Goal: Information Seeking & Learning: Learn about a topic

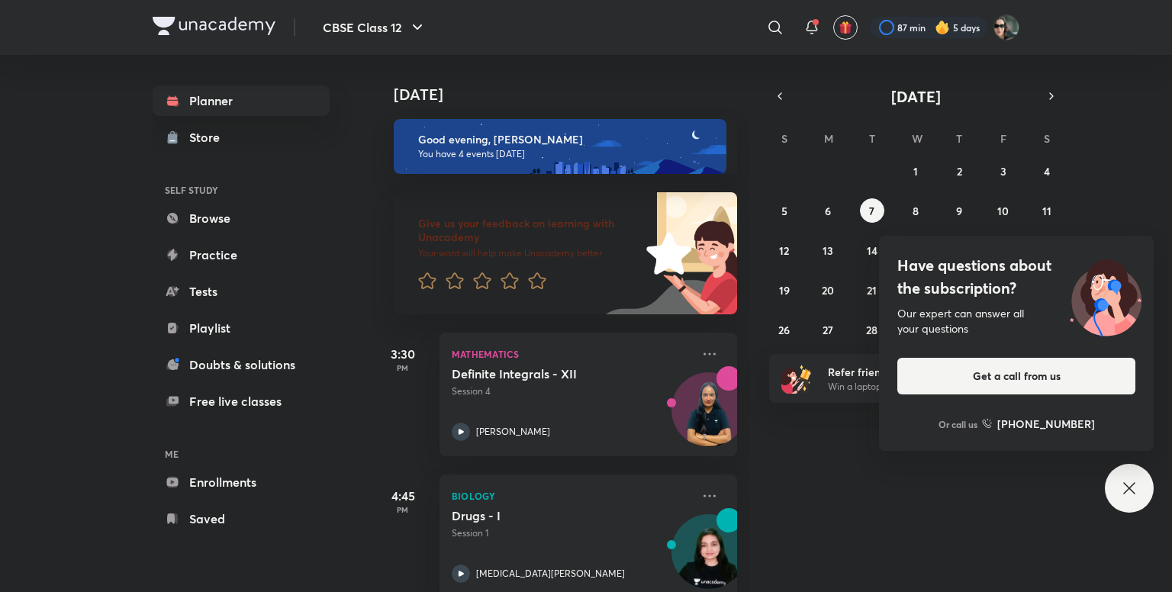
scroll to position [246, 0]
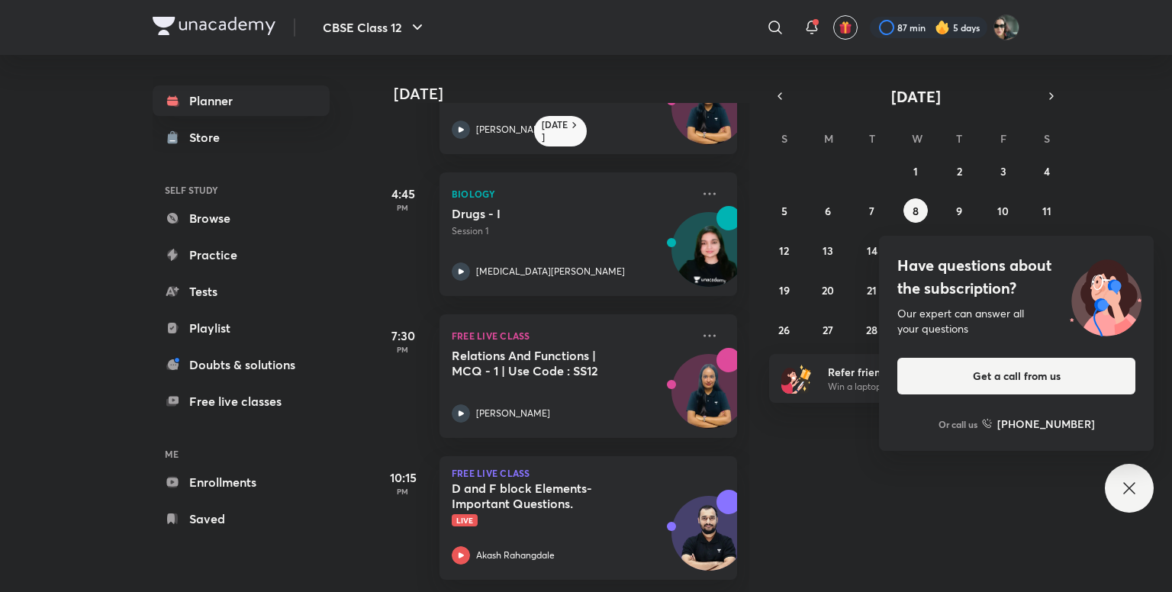
scroll to position [36, 0]
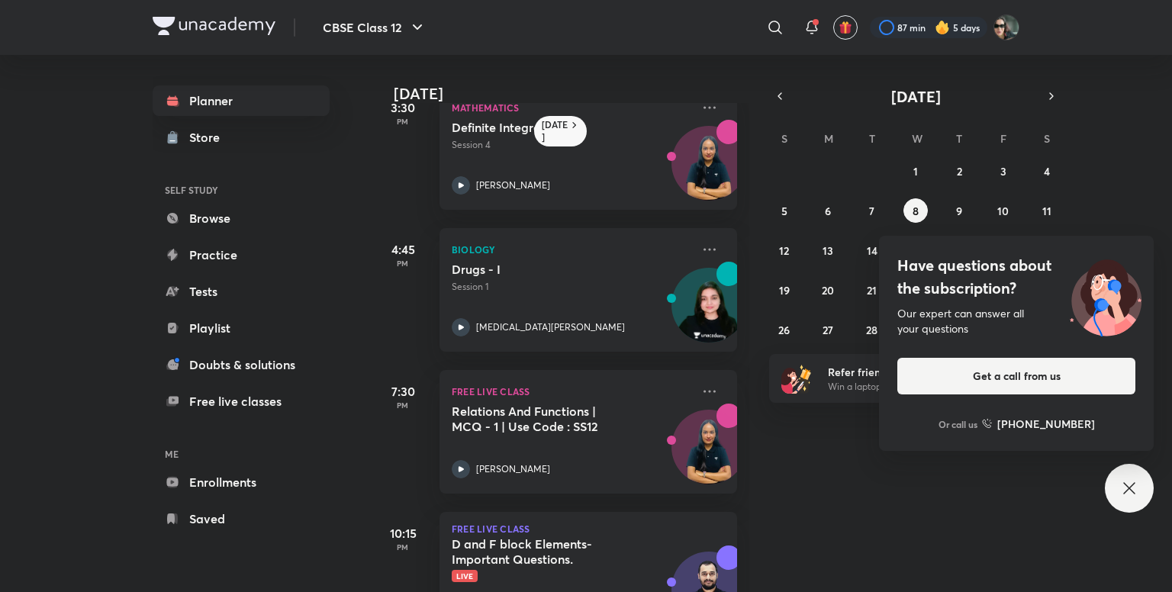
click at [561, 28] on div "​" at bounding box center [650, 27] width 281 height 37
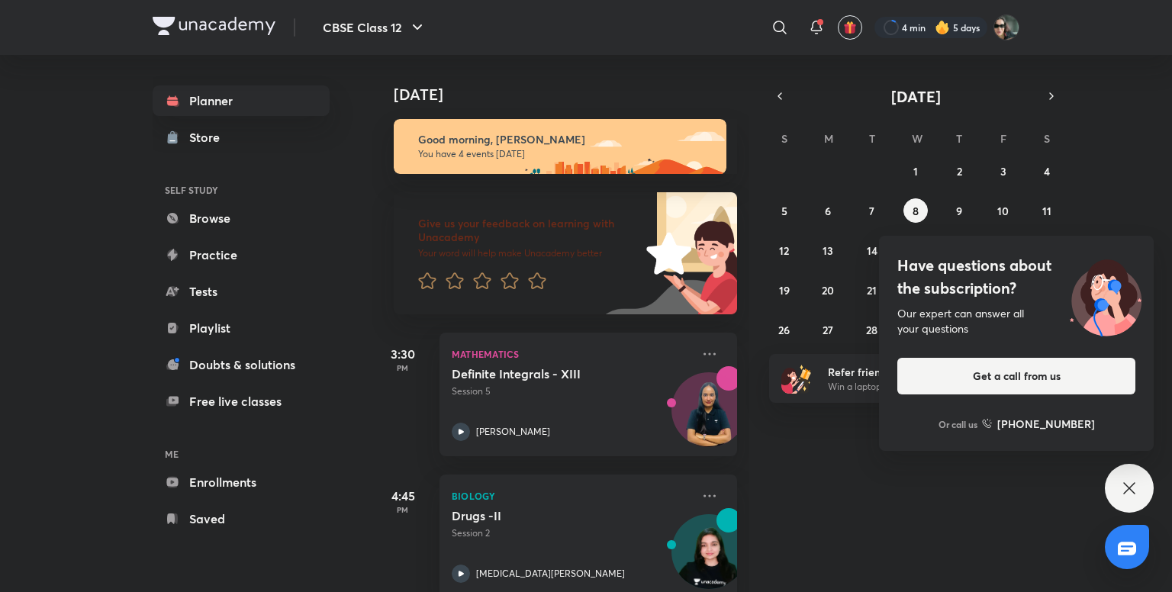
scroll to position [314, 0]
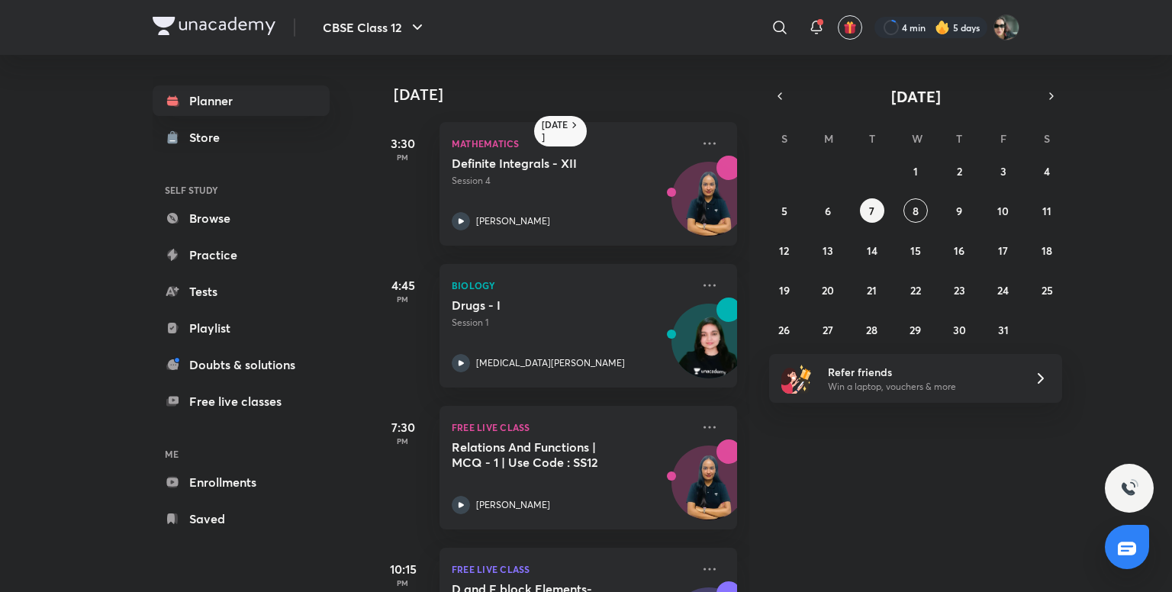
scroll to position [103, 0]
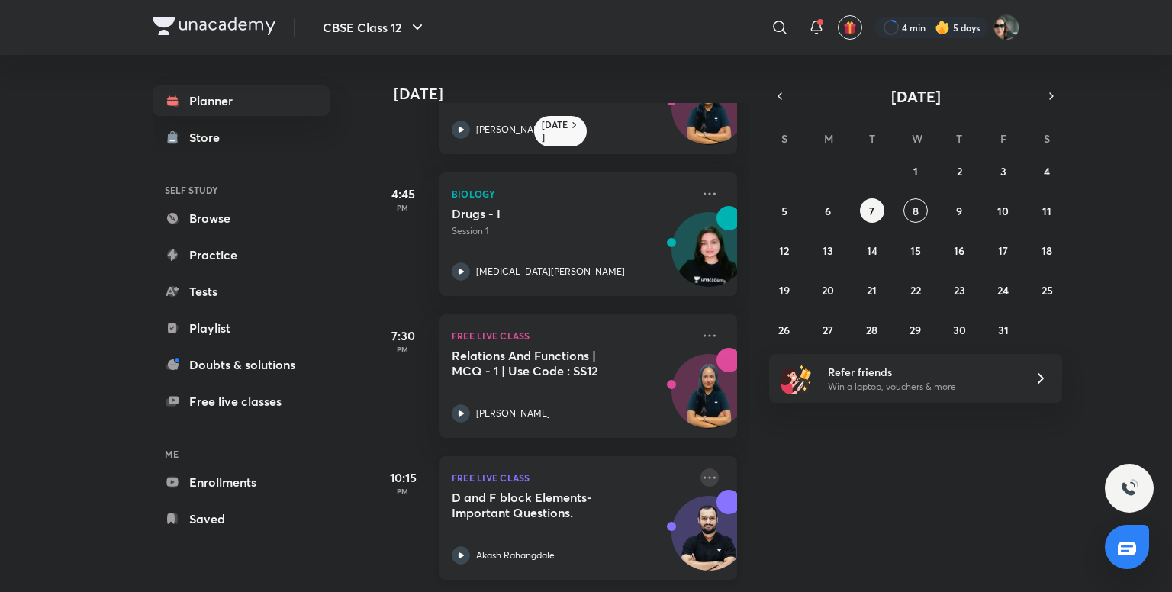
click at [700, 468] on icon at bounding box center [709, 477] width 18 height 18
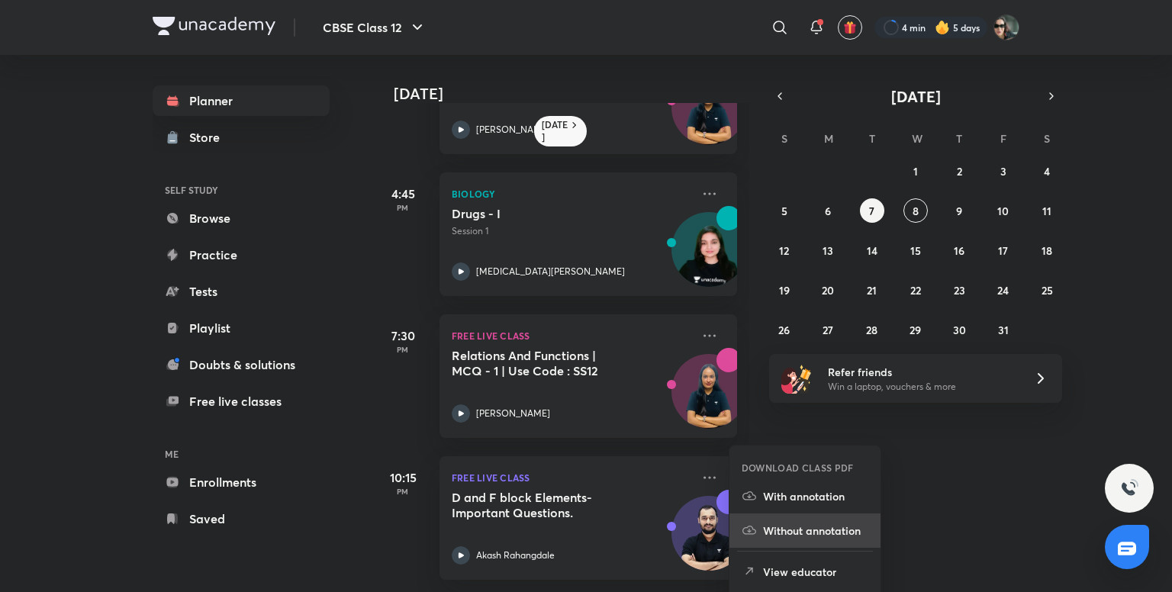
click at [803, 523] on p "Without annotation" at bounding box center [815, 531] width 105 height 16
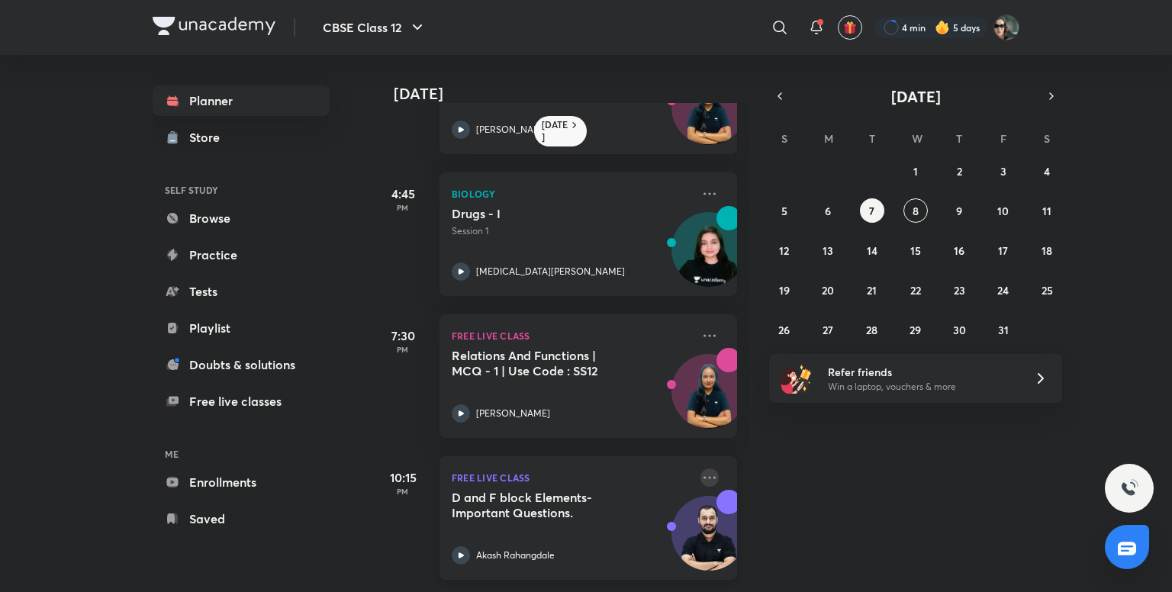
click at [700, 468] on icon at bounding box center [709, 477] width 18 height 18
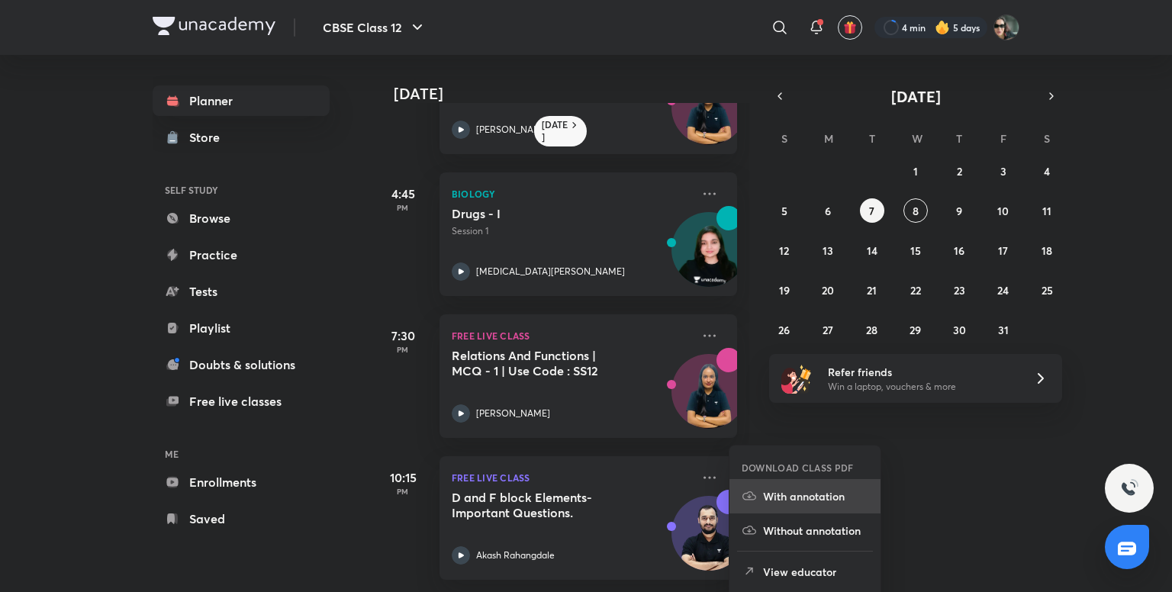
click at [777, 497] on p "With annotation" at bounding box center [815, 496] width 105 height 16
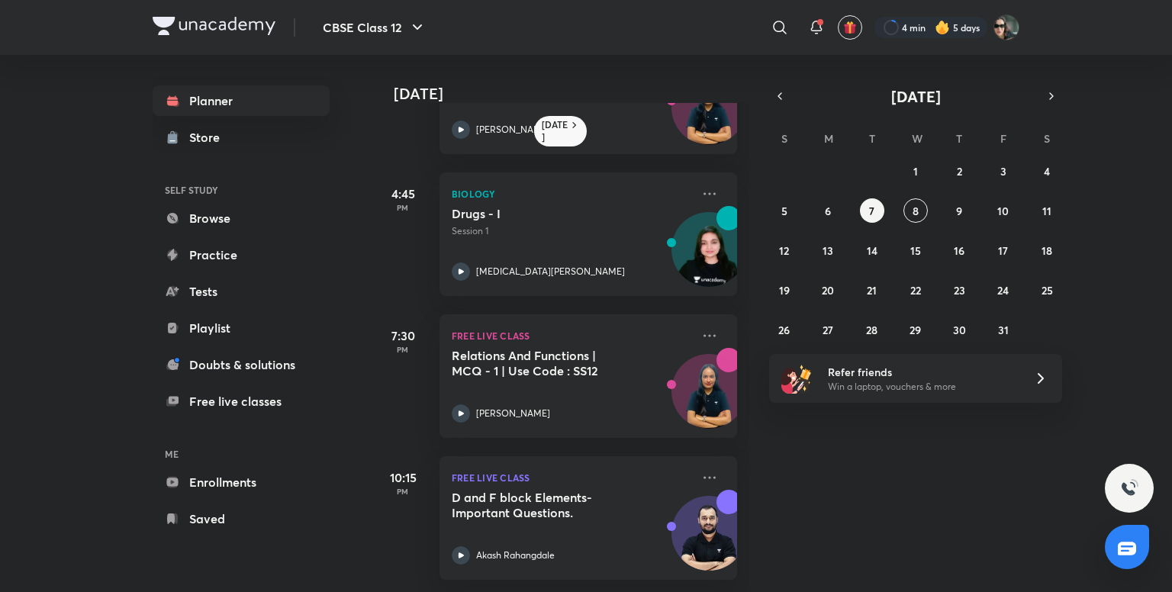
click at [1153, 111] on div "[DATE] 3:30 PM Mathematics Definite Integrals - XII Session 4 [PERSON_NAME] 4:4…" at bounding box center [770, 323] width 796 height 537
